Goal: Go to known website: Access a specific website the user already knows

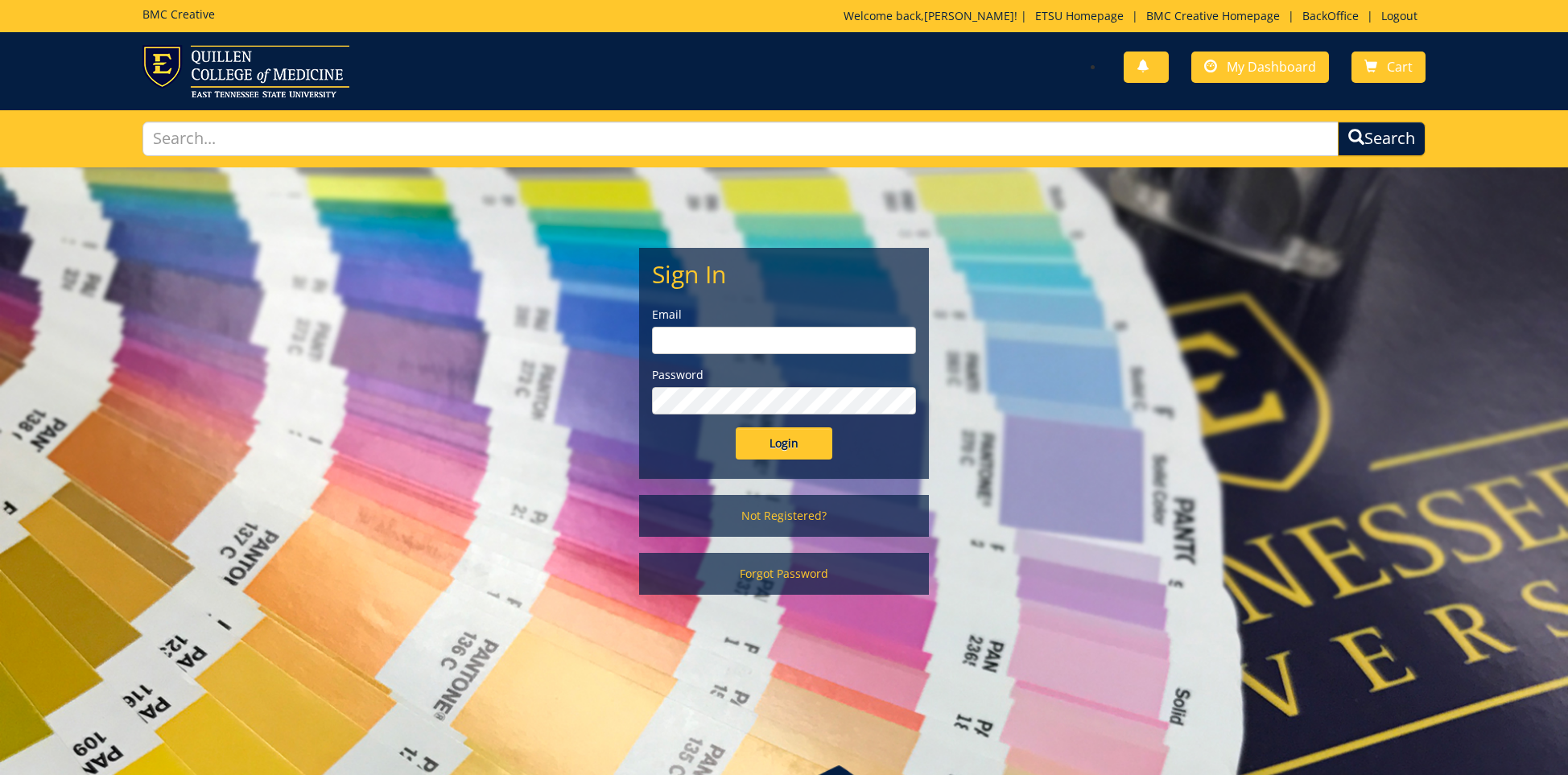
type input "ares@etsu.edu"
click at [802, 442] on input "Login" at bounding box center [783, 443] width 96 height 32
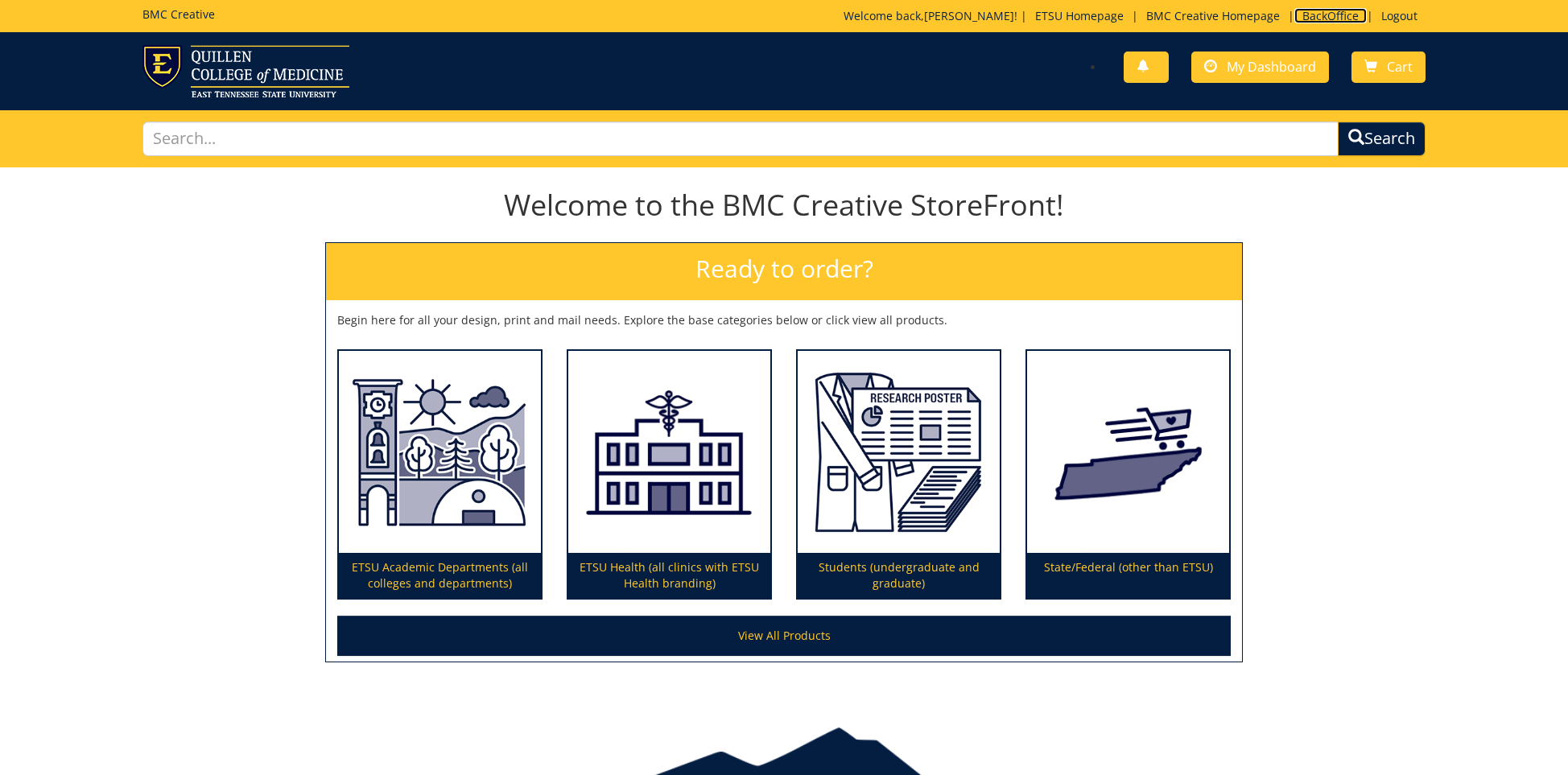
click at [1330, 9] on link "BackOffice" at bounding box center [1330, 16] width 72 height 16
